Goal: Task Accomplishment & Management: Use online tool/utility

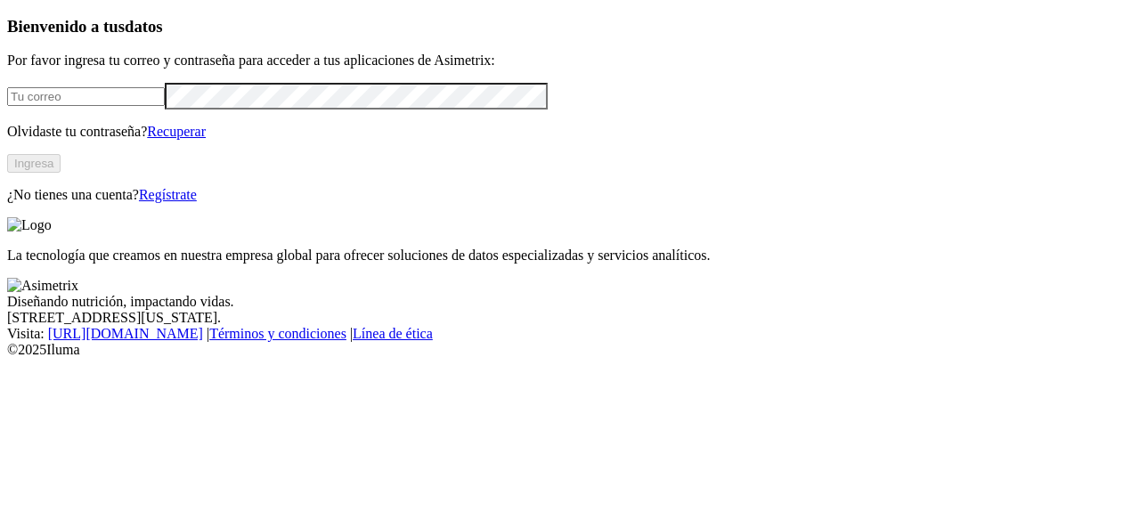
type input "[PERSON_NAME][EMAIL_ADDRESS][PERSON_NAME][DOMAIN_NAME]"
click at [61, 173] on button "Ingresa" at bounding box center [33, 163] width 53 height 19
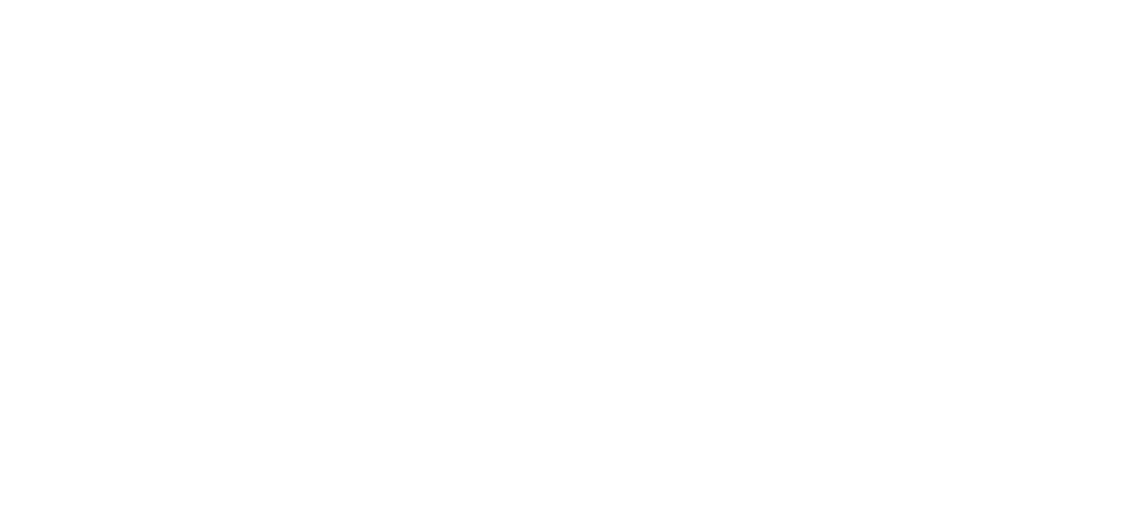
drag, startPoint x: 953, startPoint y: 21, endPoint x: 627, endPoint y: 195, distance: 369.5
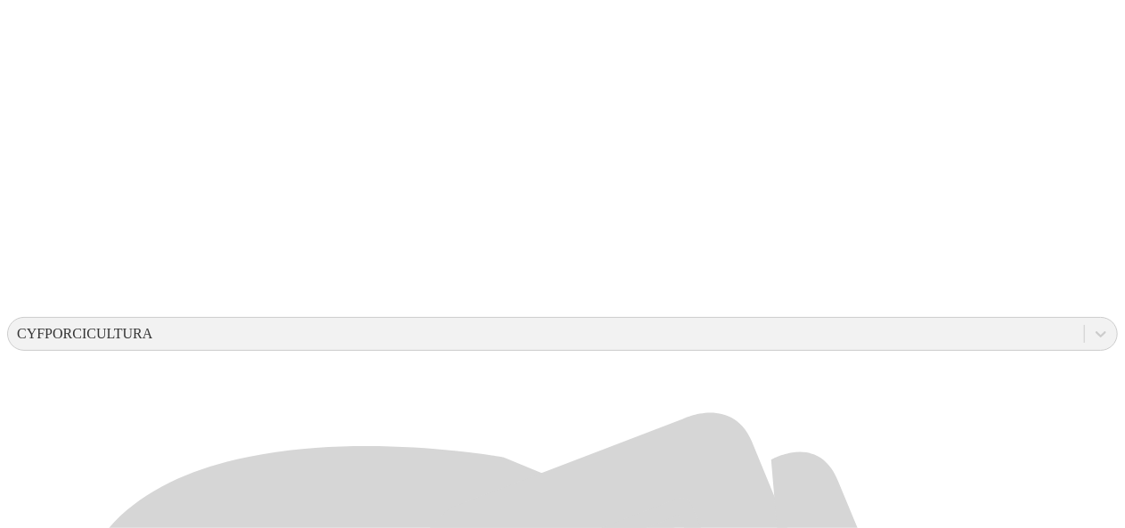
scroll to position [396, 0]
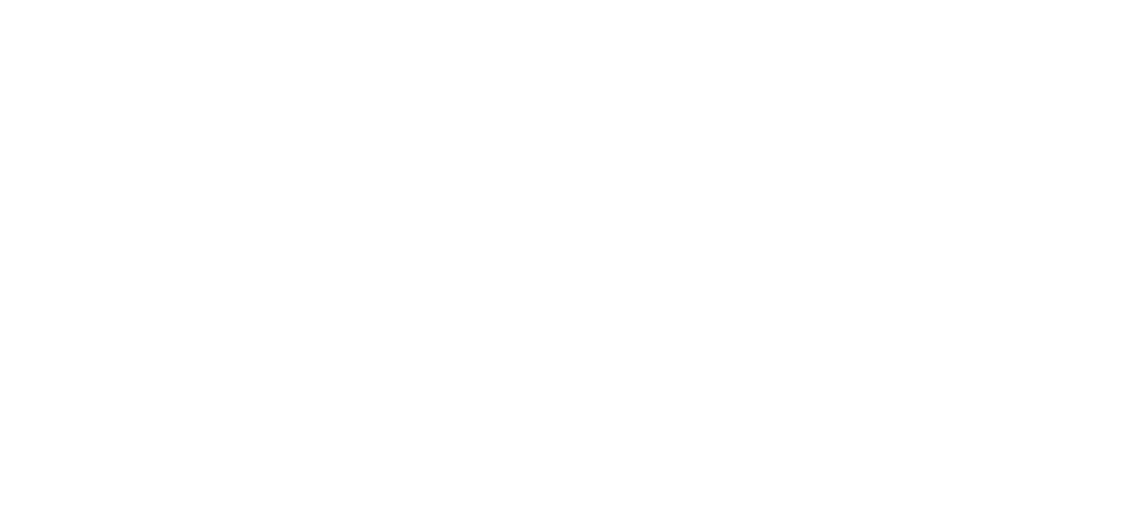
type input "a"
type input "AGO 2025"
paste input "AGO 2025"
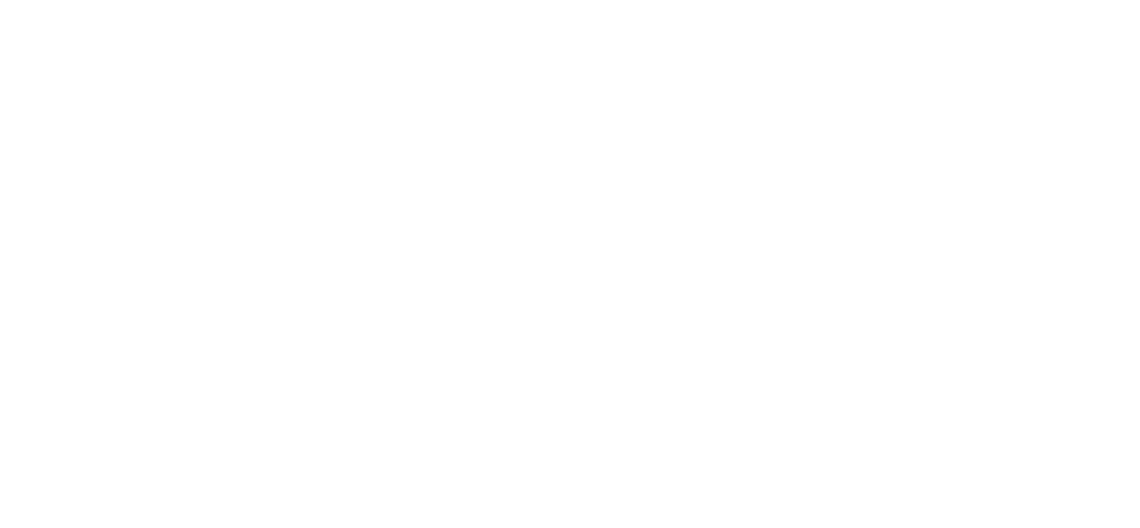
type input "AGO 2025"
paste input "AGO 2025"
type input "AGO 2025"
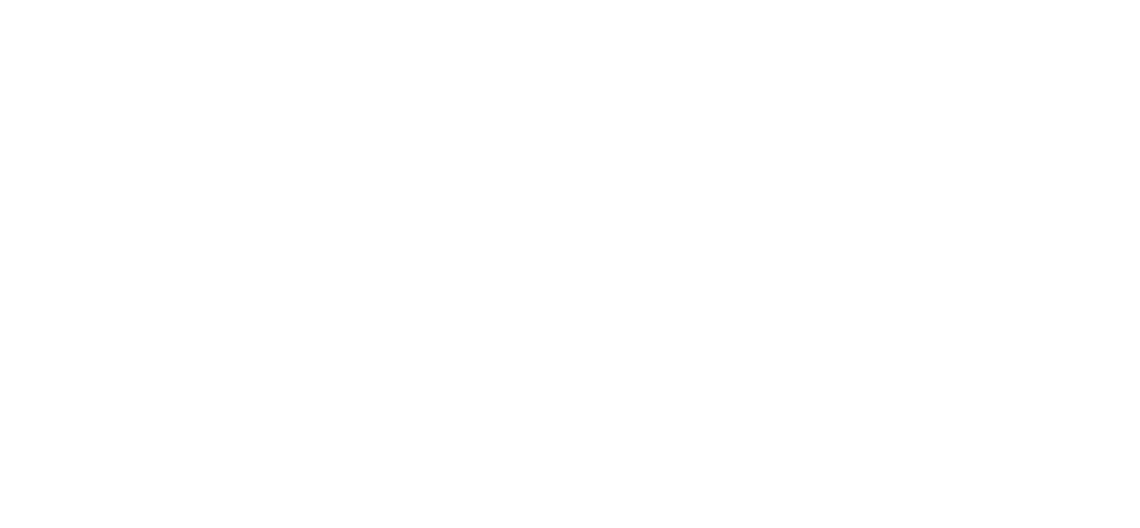
type input "AGO 2025"
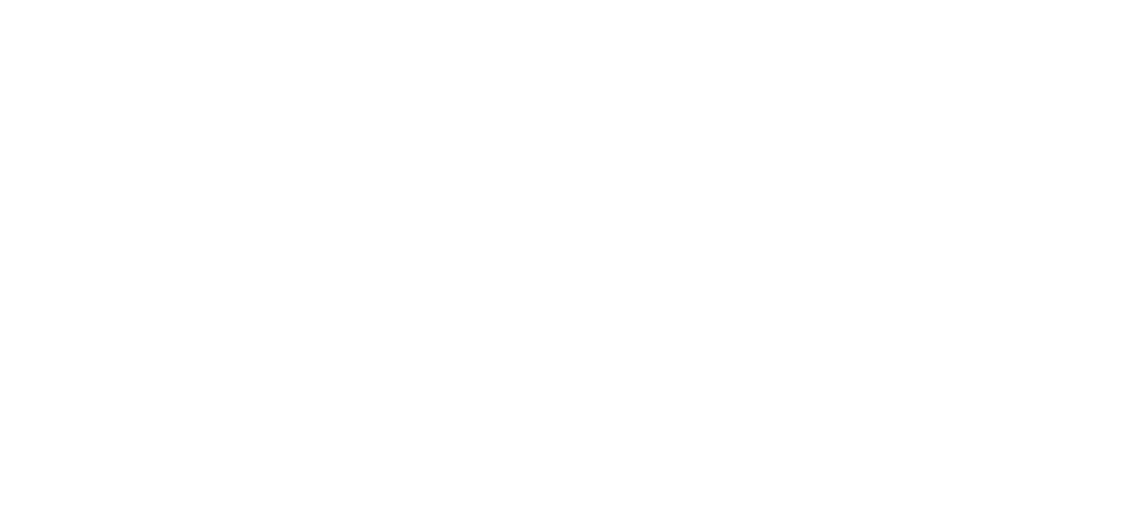
drag, startPoint x: 864, startPoint y: 294, endPoint x: 636, endPoint y: 277, distance: 228.7
type input "AGO 2025"
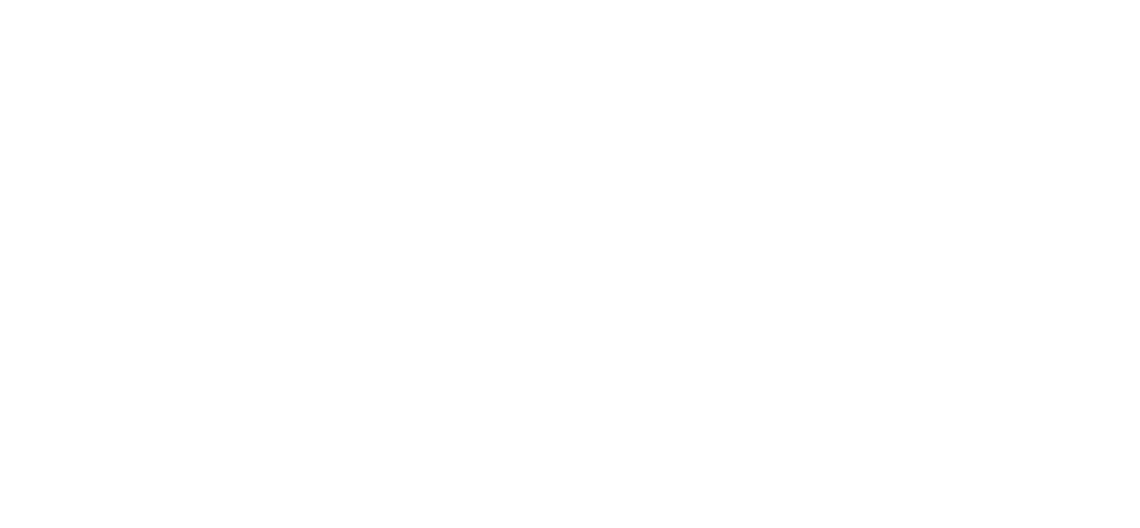
paste input "AGO 2025"
type input "AGO 2025"
paste input "AGO 2025"
type input "AGO 2025"
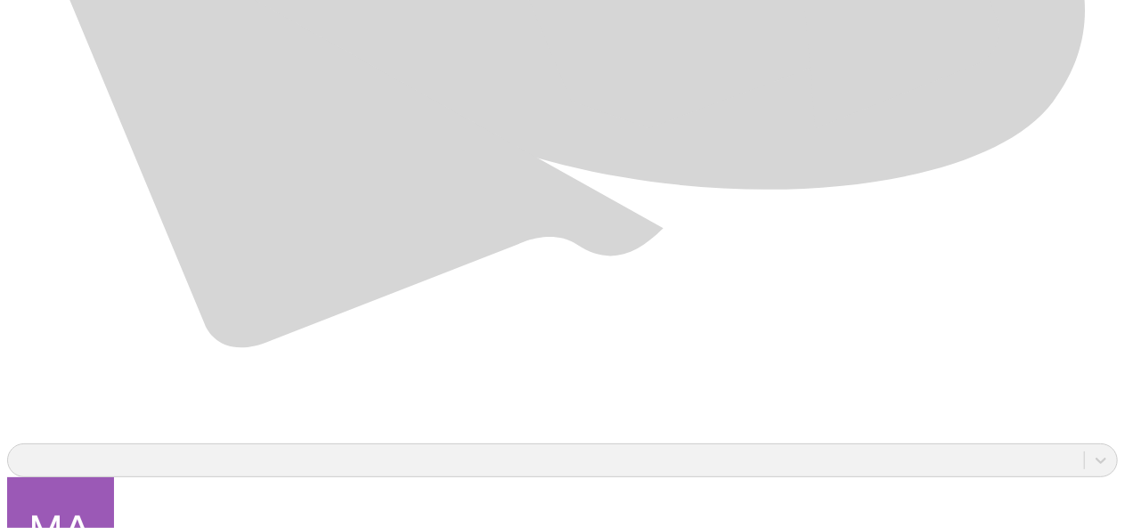
scroll to position [1257, 0]
